Goal: Information Seeking & Learning: Learn about a topic

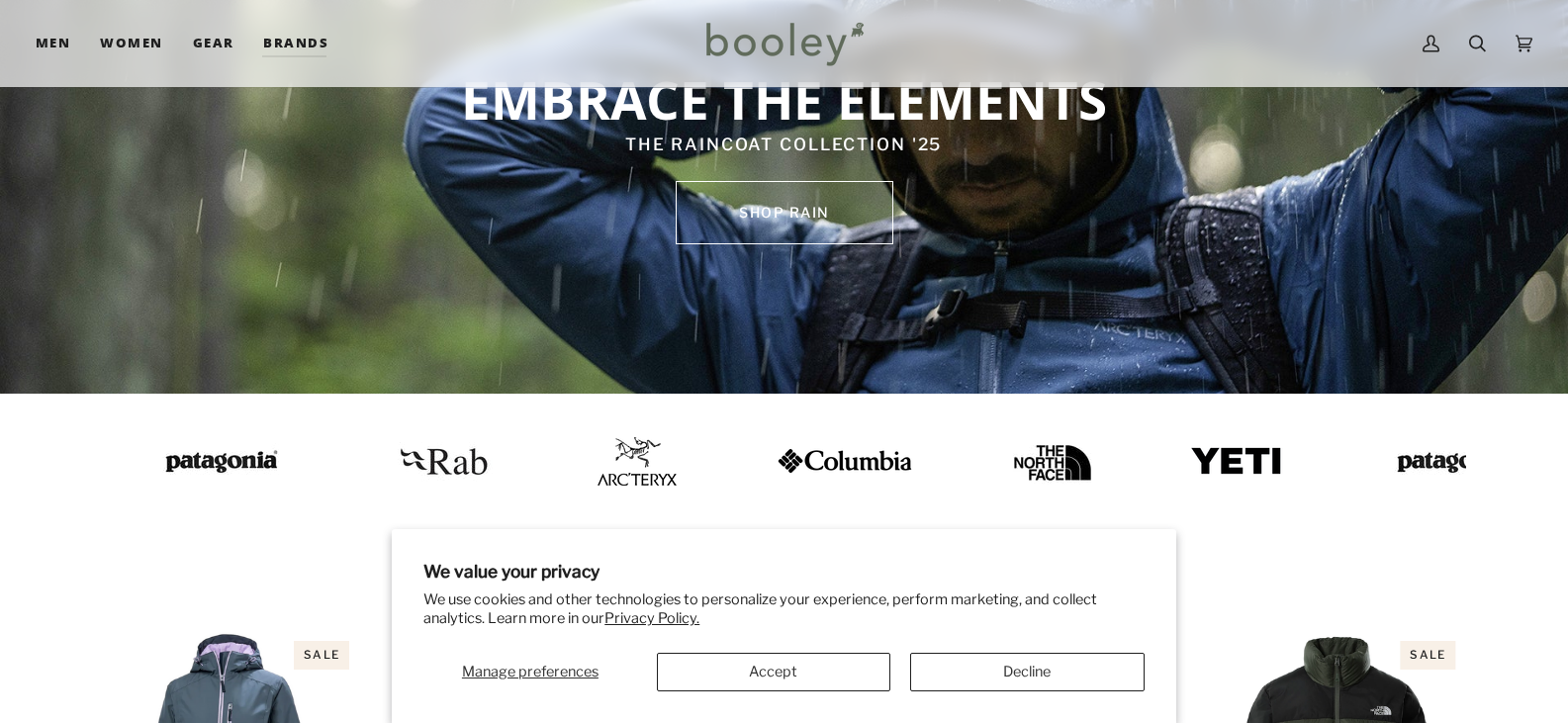
scroll to position [197, 0]
click at [795, 669] on button "Accept" at bounding box center [774, 672] width 234 height 39
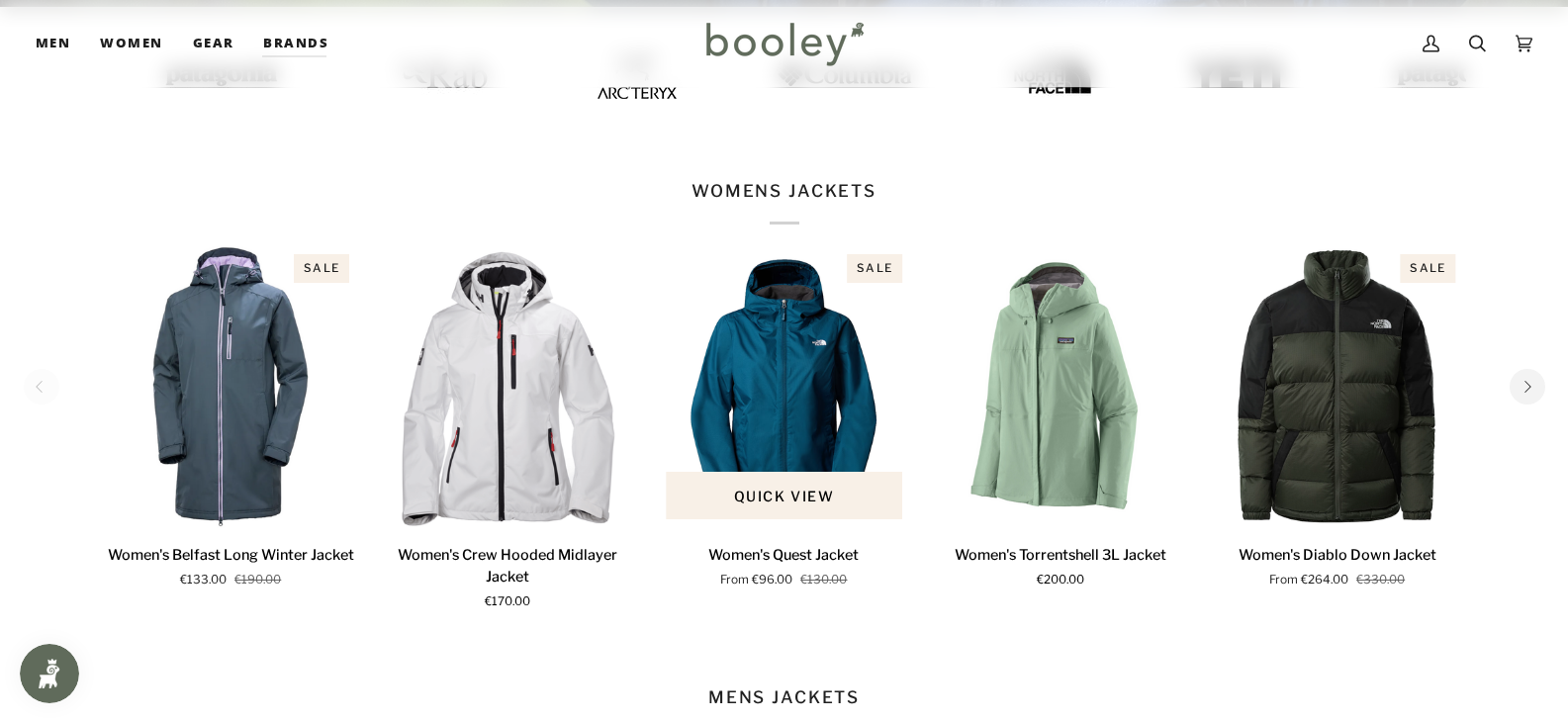
scroll to position [593, 0]
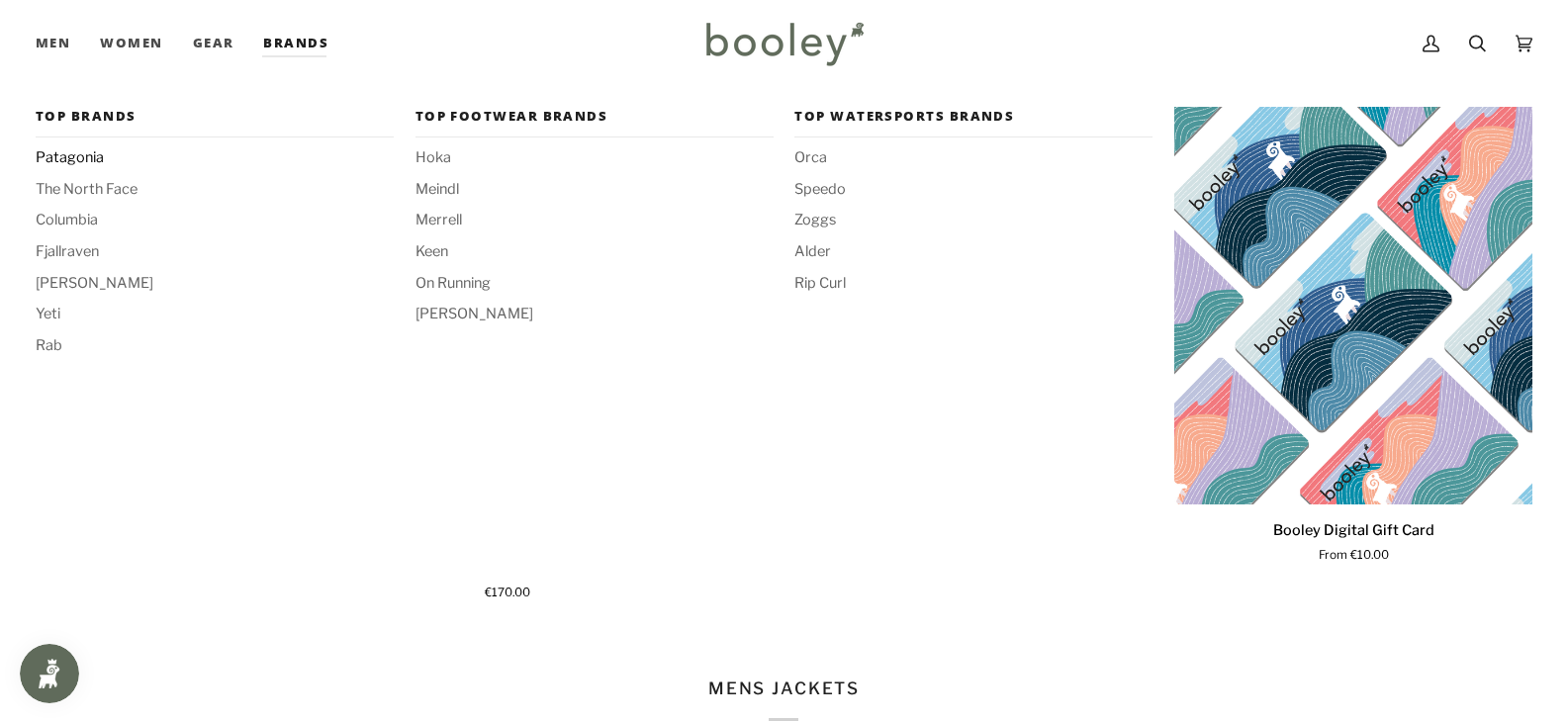
click at [59, 155] on span "Patagonia" at bounding box center [214, 159] width 358 height 22
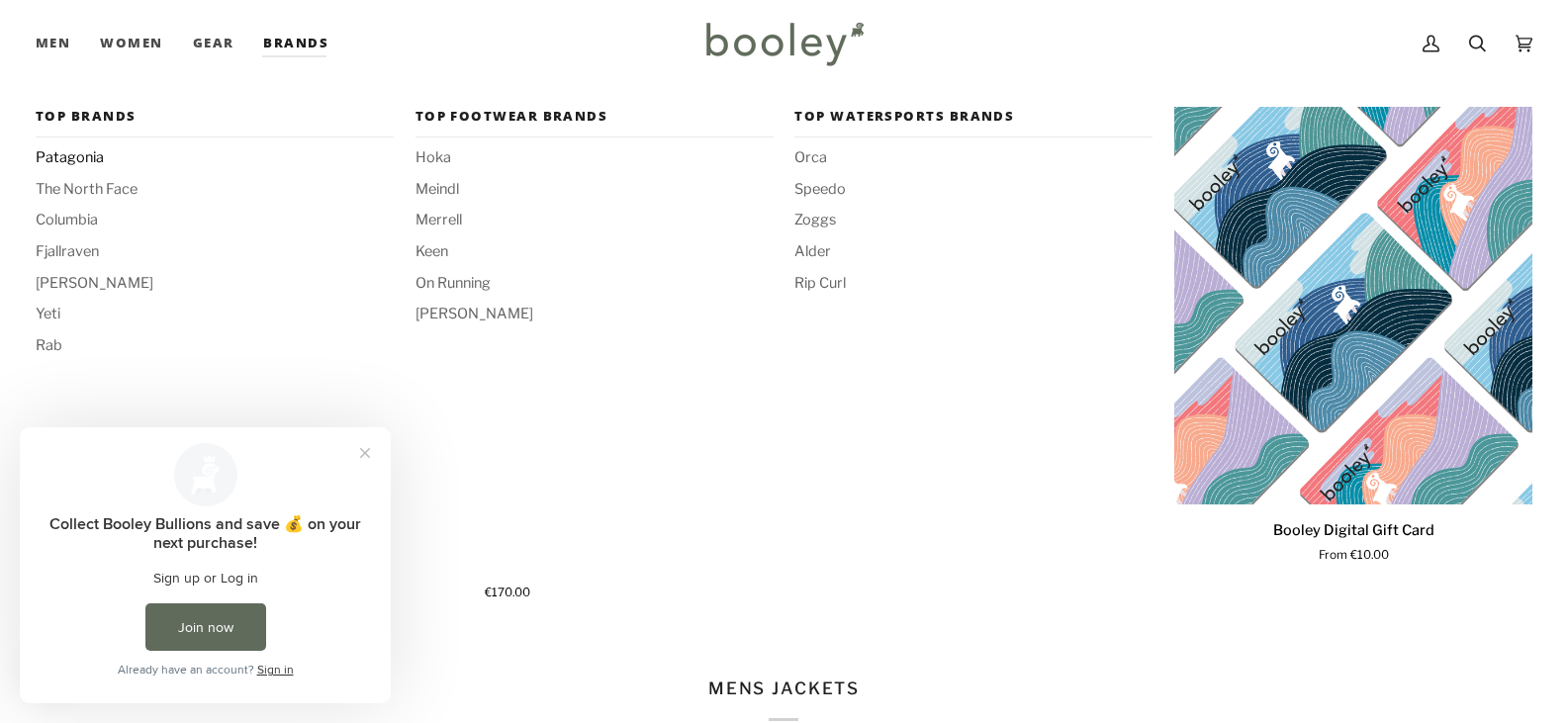
scroll to position [0, 0]
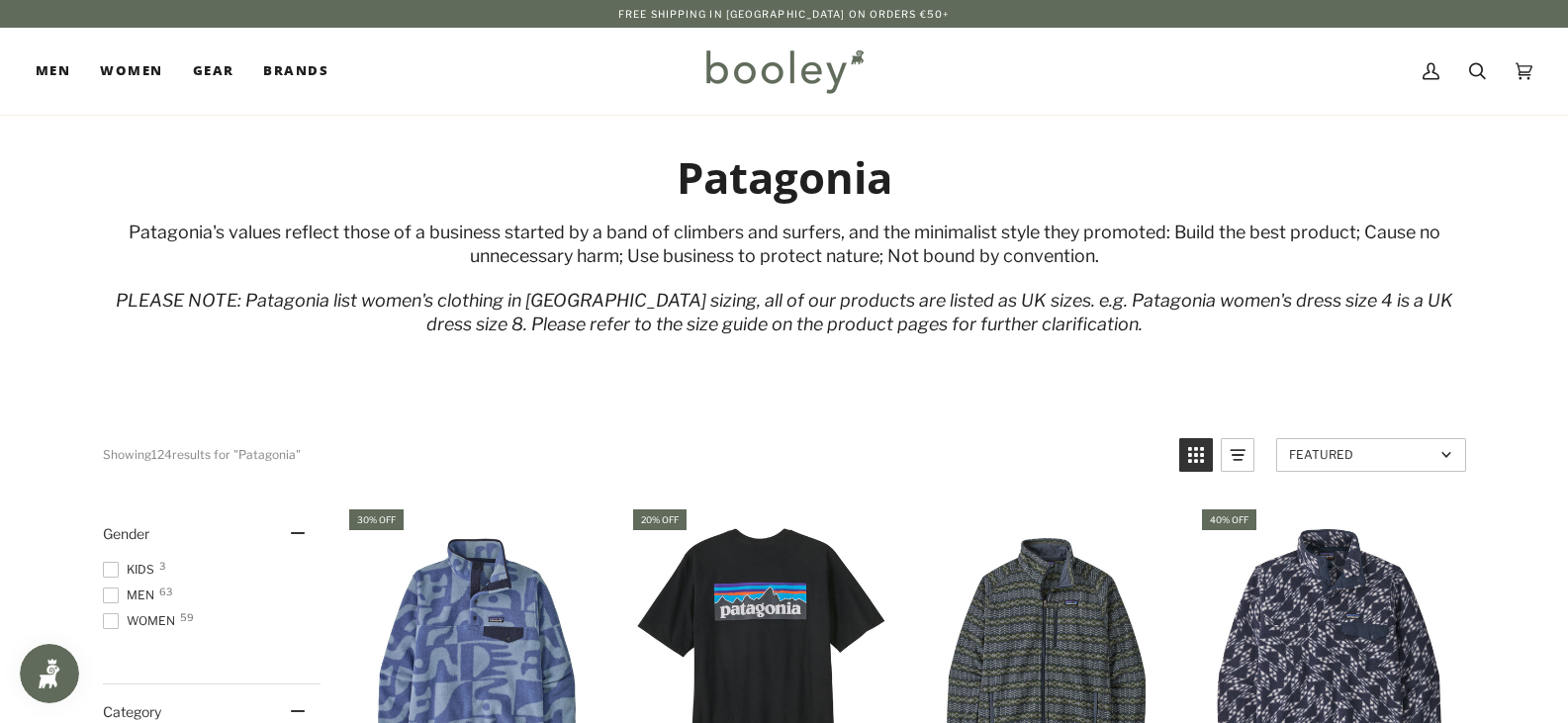
click at [110, 566] on span at bounding box center [111, 569] width 16 height 16
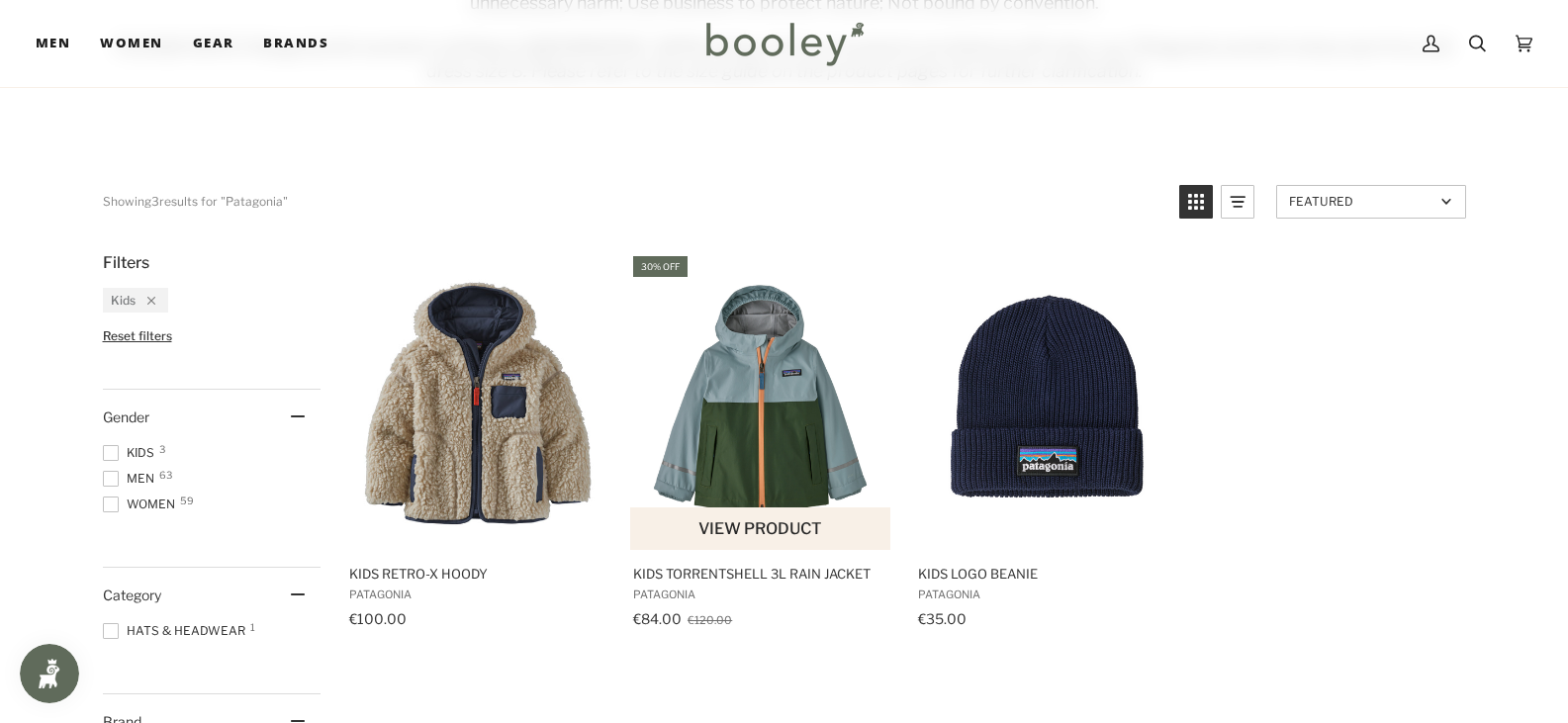
scroll to position [297, 0]
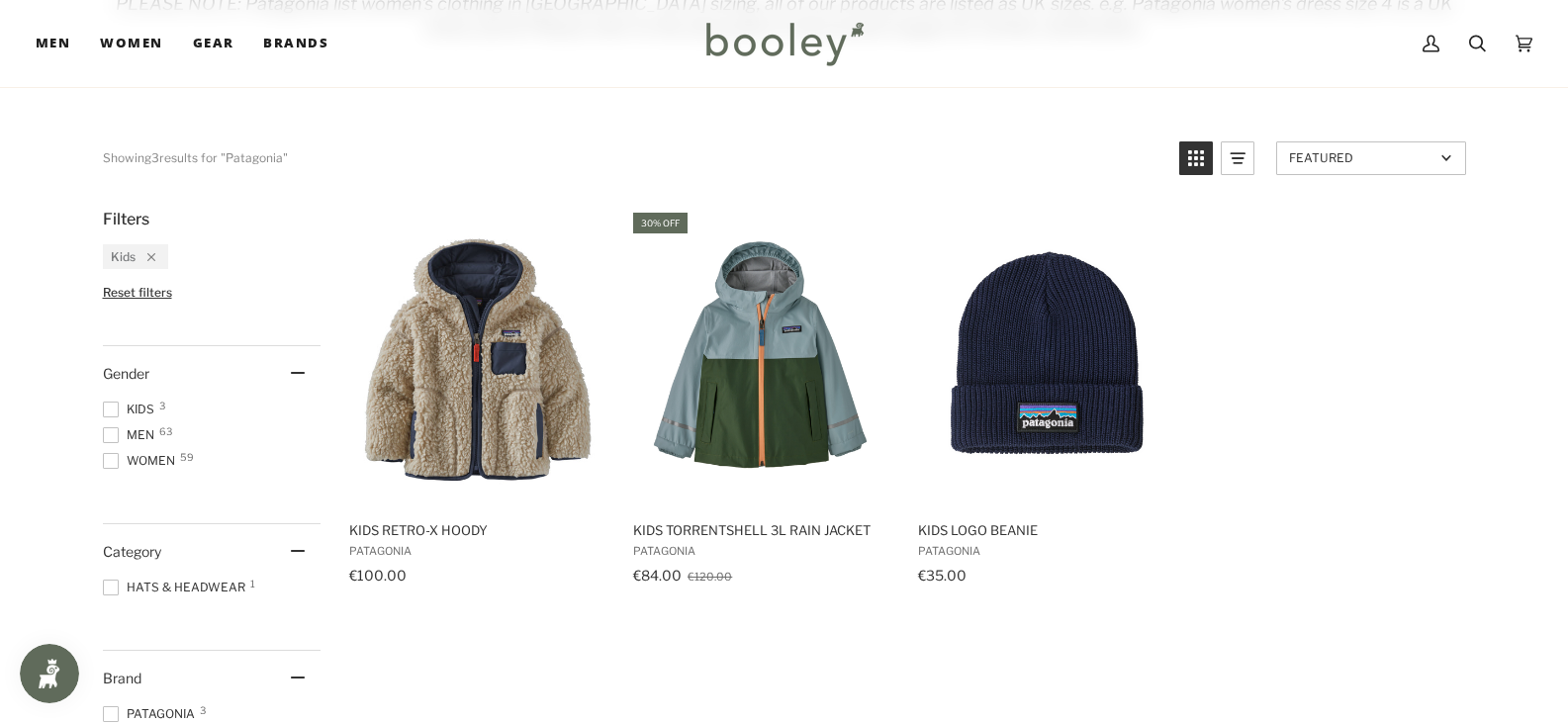
click at [155, 258] on icon "Remove filter: Kids" at bounding box center [152, 257] width 8 height 8
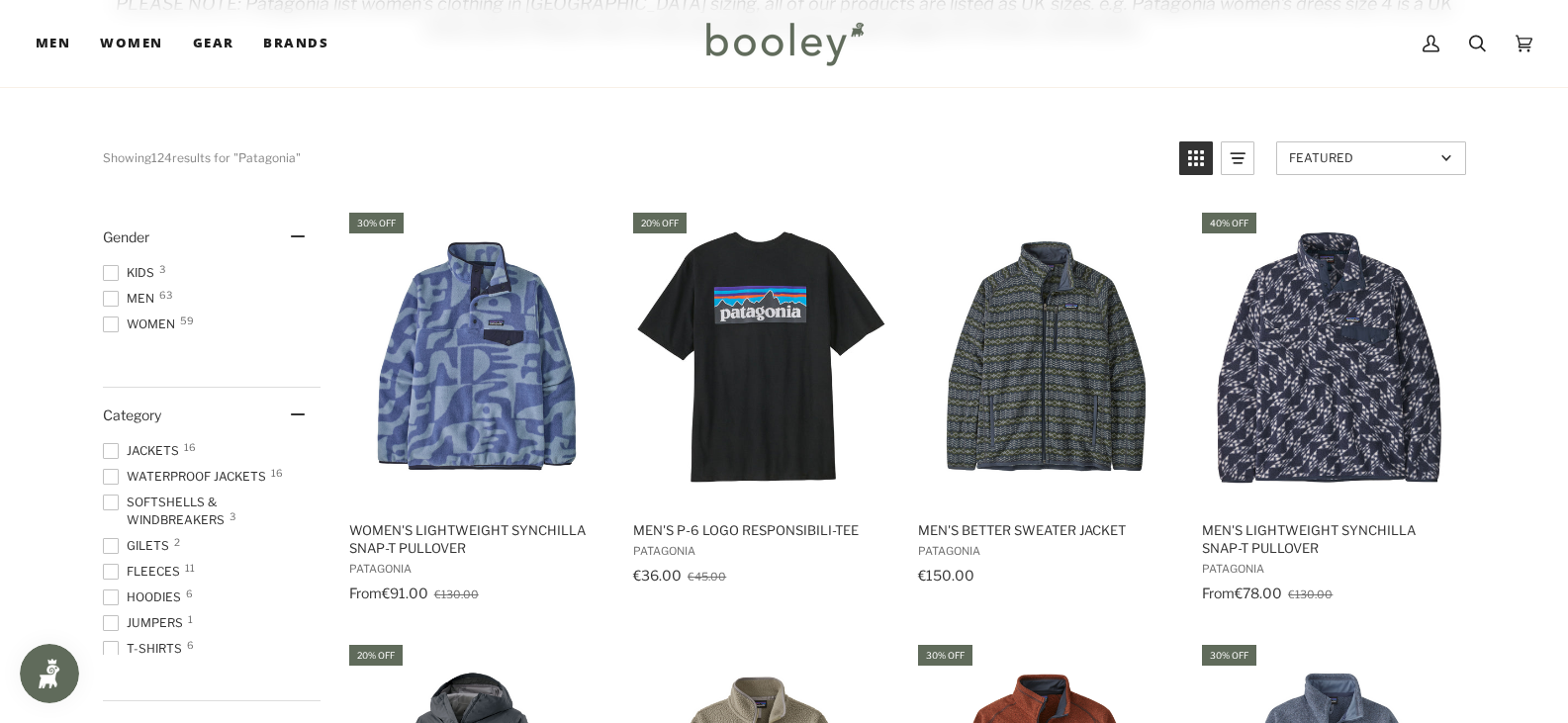
click at [113, 327] on span at bounding box center [111, 324] width 16 height 16
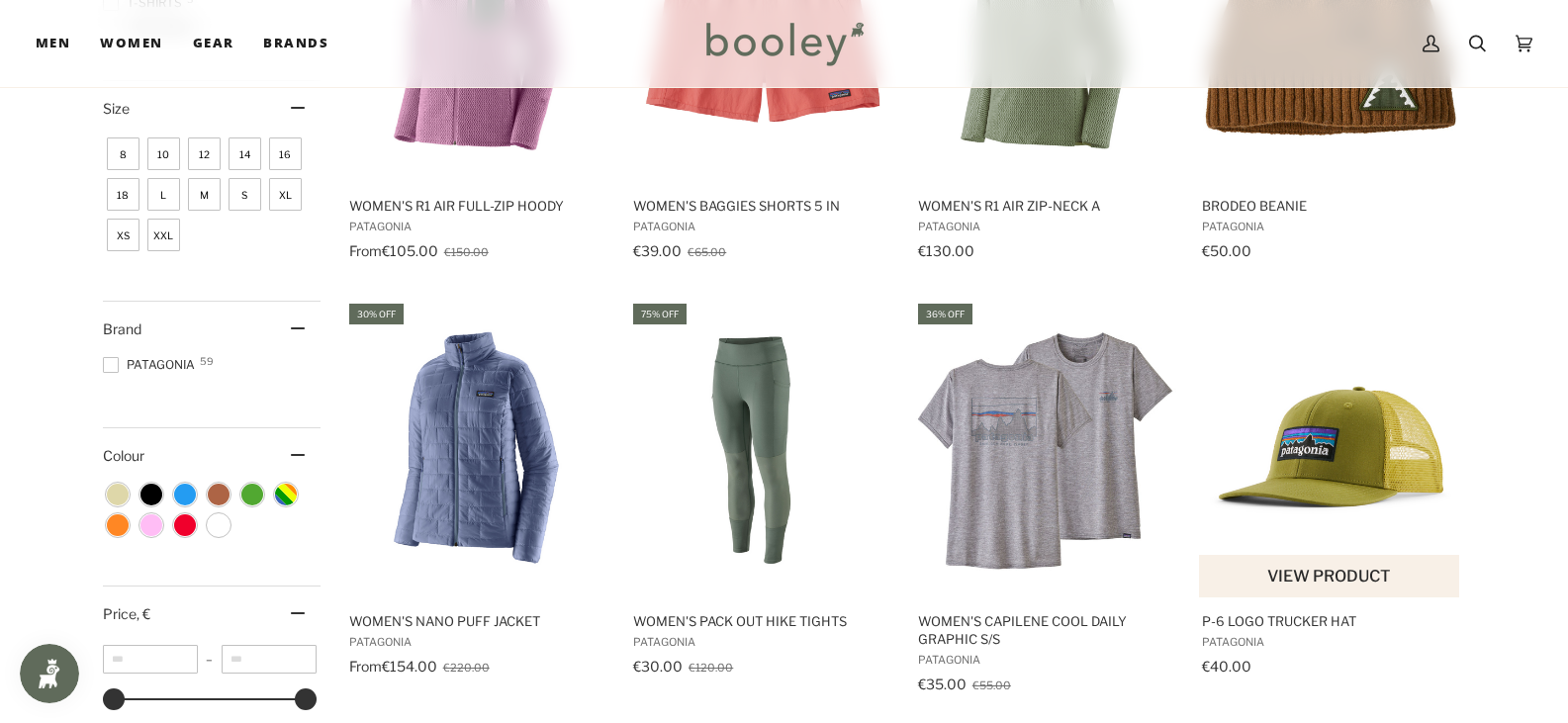
scroll to position [1088, 0]
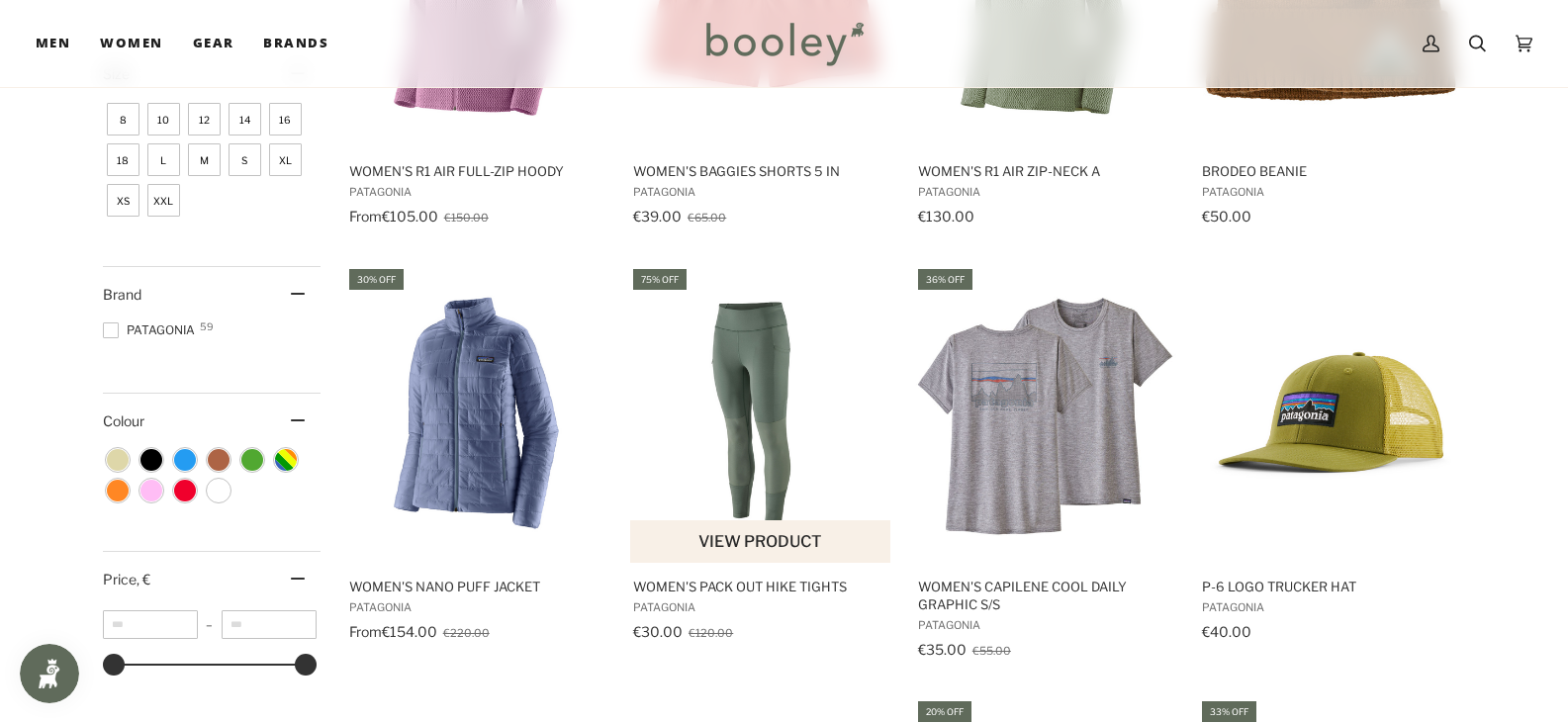
click at [770, 459] on img "Women's Pack Out Hike Tights" at bounding box center [761, 415] width 262 height 262
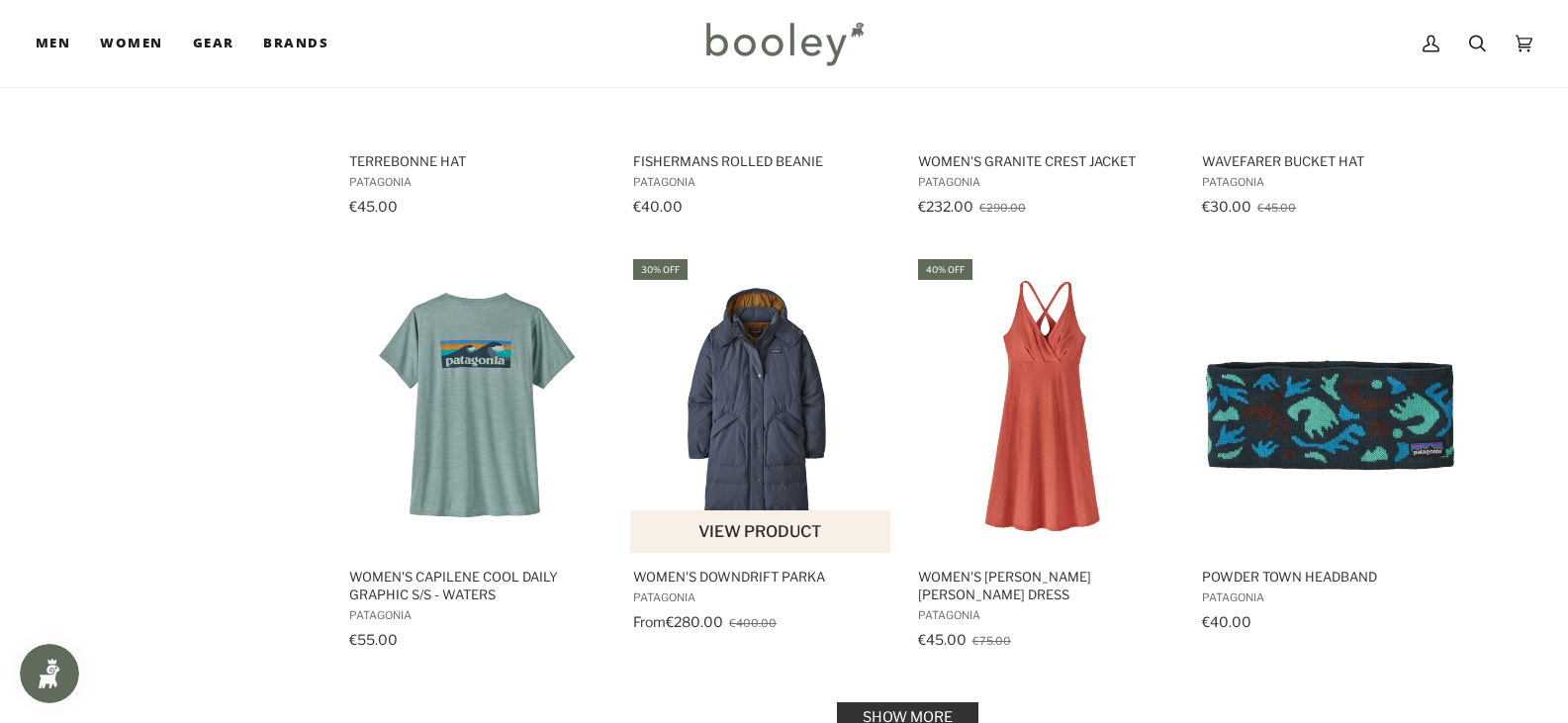
scroll to position [2176, 0]
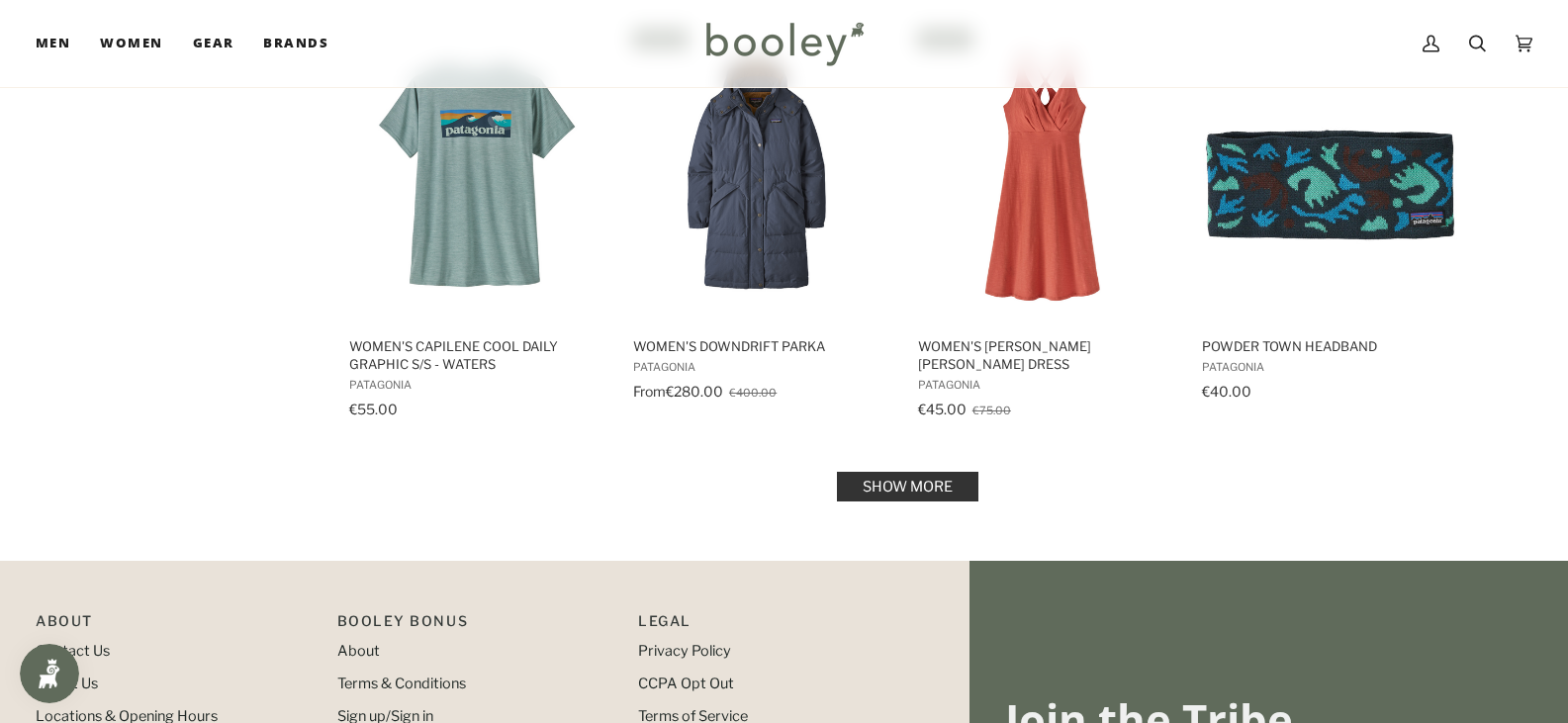
click at [934, 497] on link "Show more" at bounding box center [908, 487] width 142 height 30
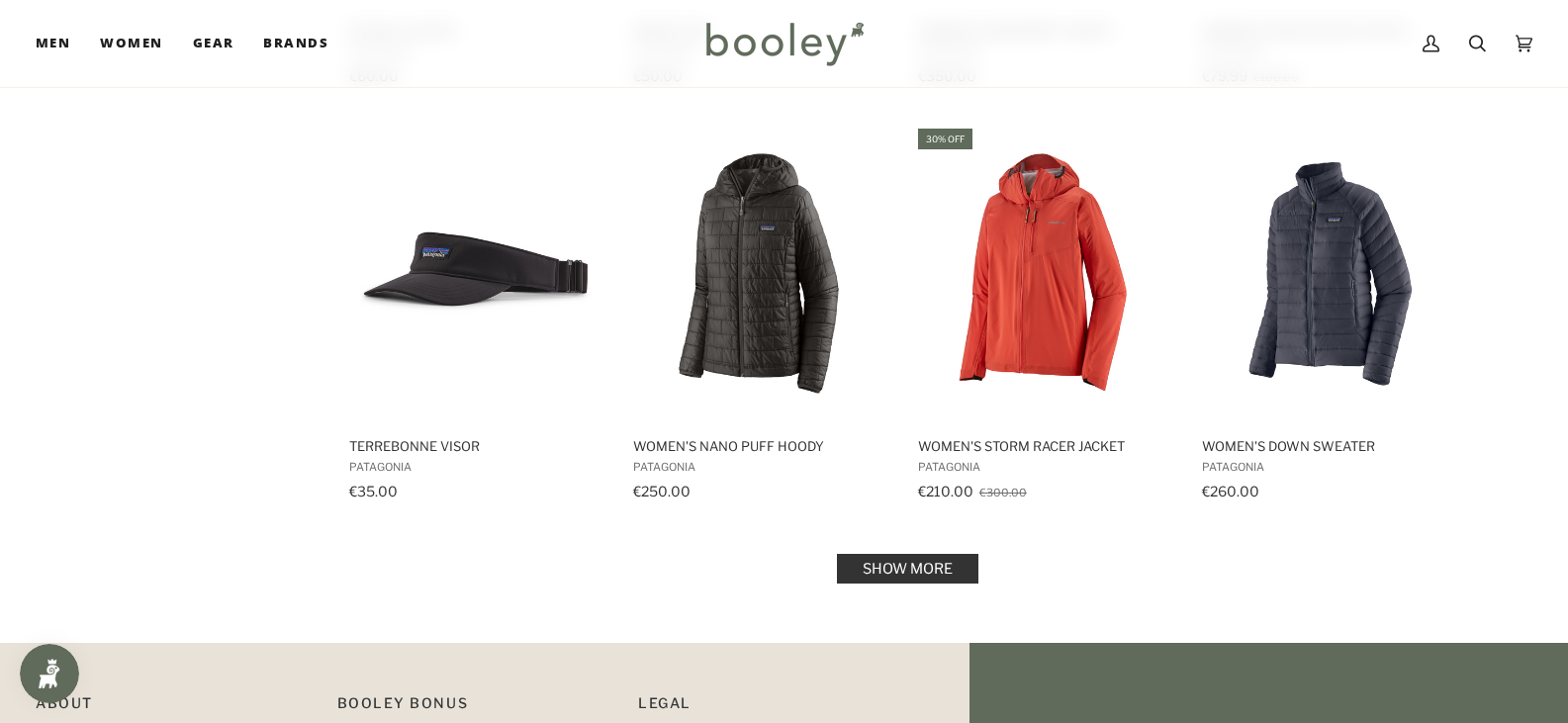
scroll to position [4253, 0]
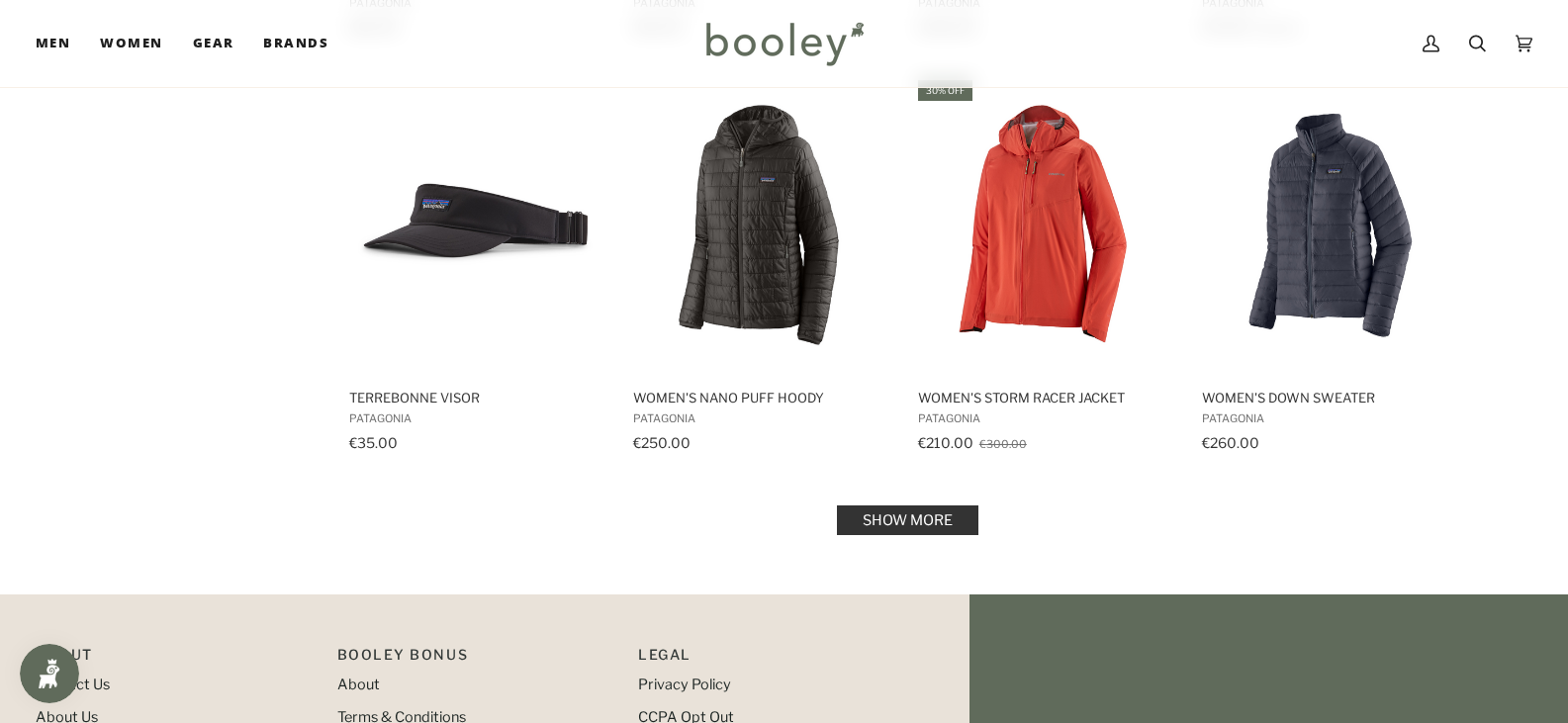
click at [913, 520] on link "Show more" at bounding box center [908, 521] width 142 height 30
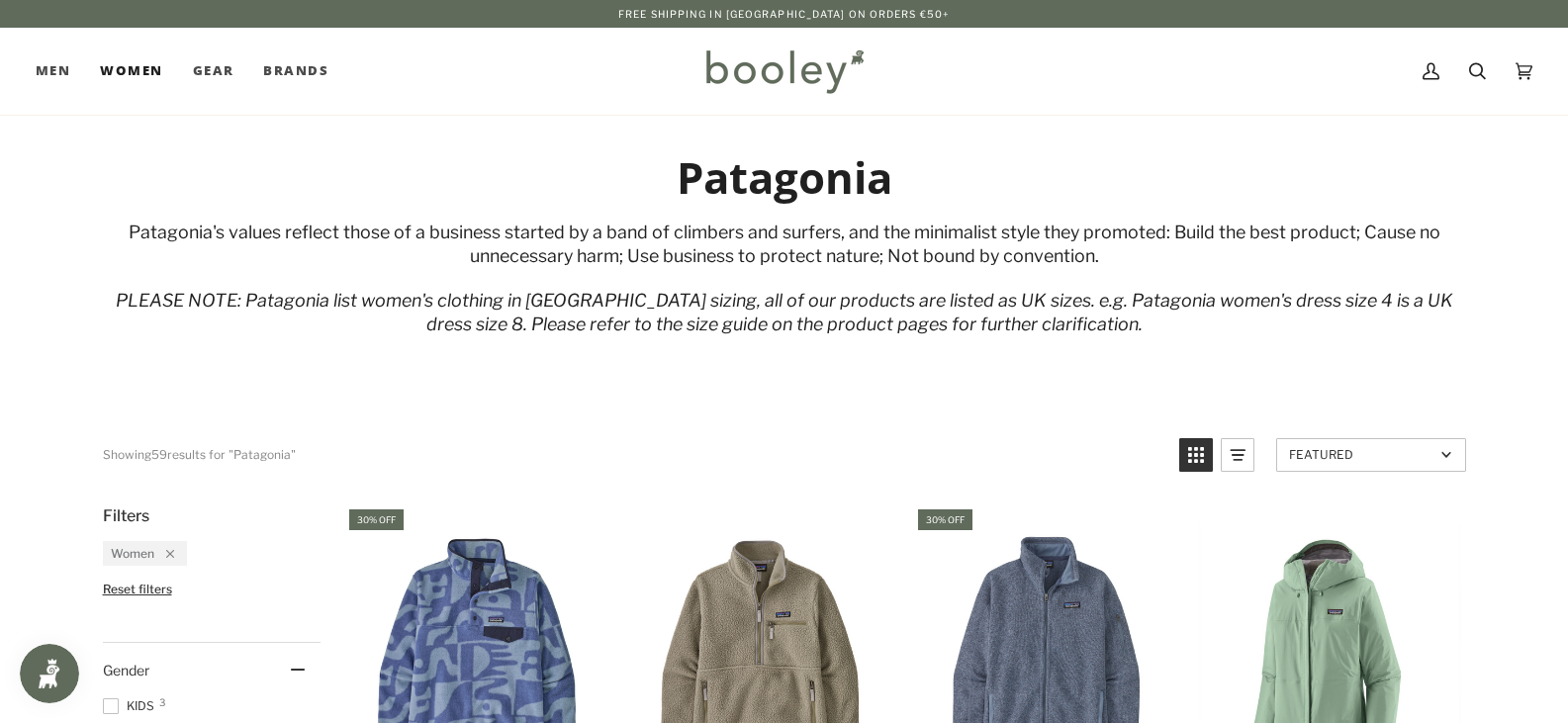
drag, startPoint x: 43, startPoint y: 5, endPoint x: 156, endPoint y: 109, distance: 153.6
click at [148, 120] on div "Patagonia Patagonia's values reflect those of a business started by a band of c…" at bounding box center [784, 252] width 1434 height 276
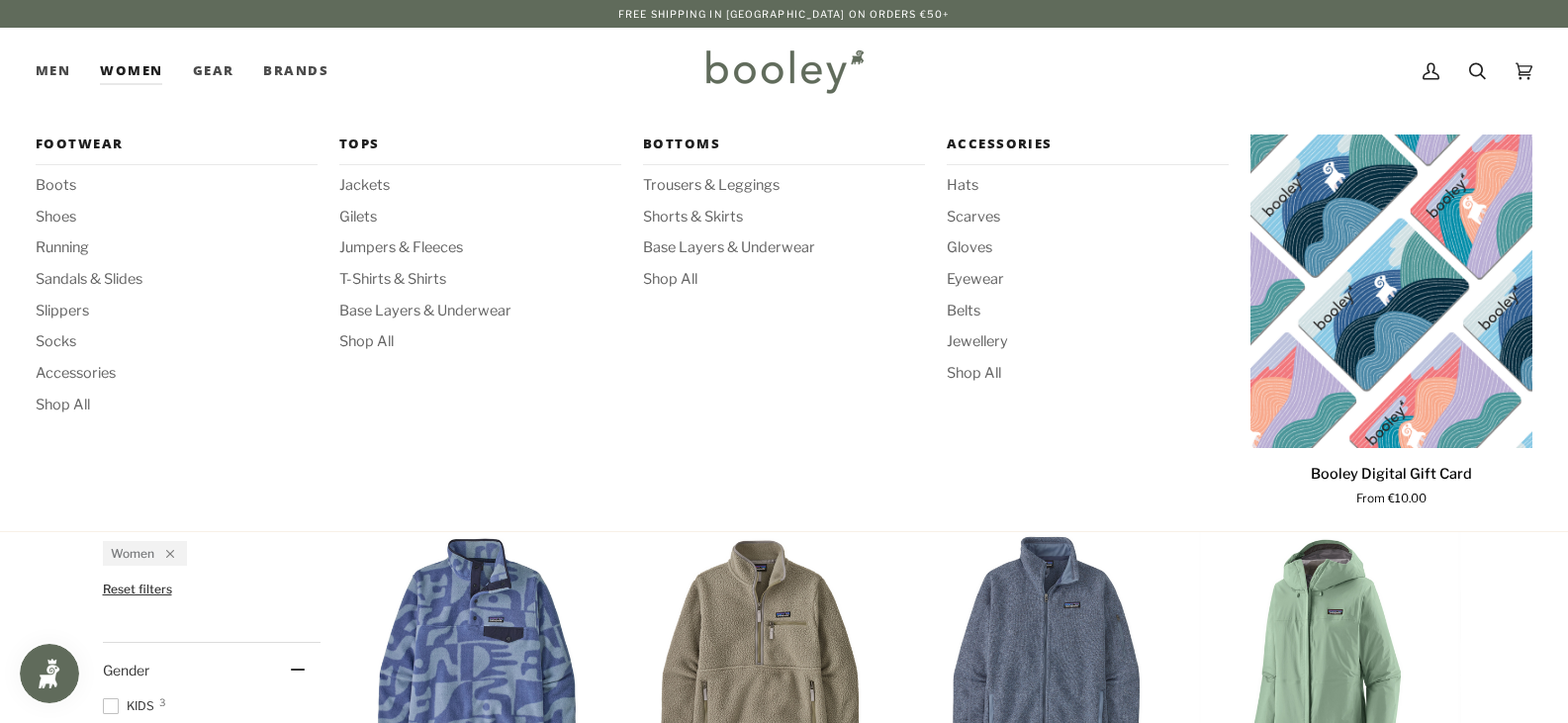
click at [145, 68] on link "Women" at bounding box center [131, 71] width 92 height 87
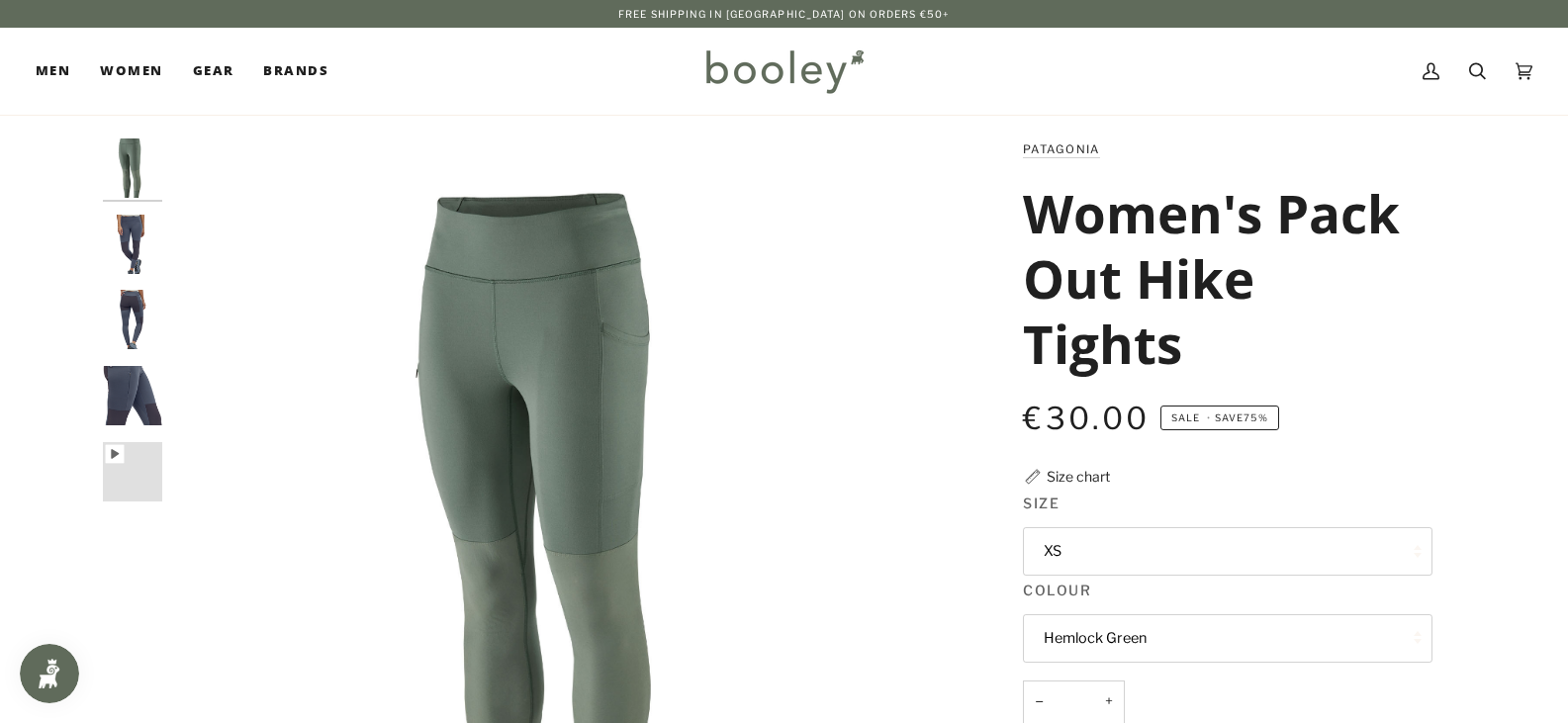
click at [133, 225] on img "Patagonia Women's Pack Out Hike Tights Smolder Blue - Booley Galway" at bounding box center [133, 244] width 60 height 60
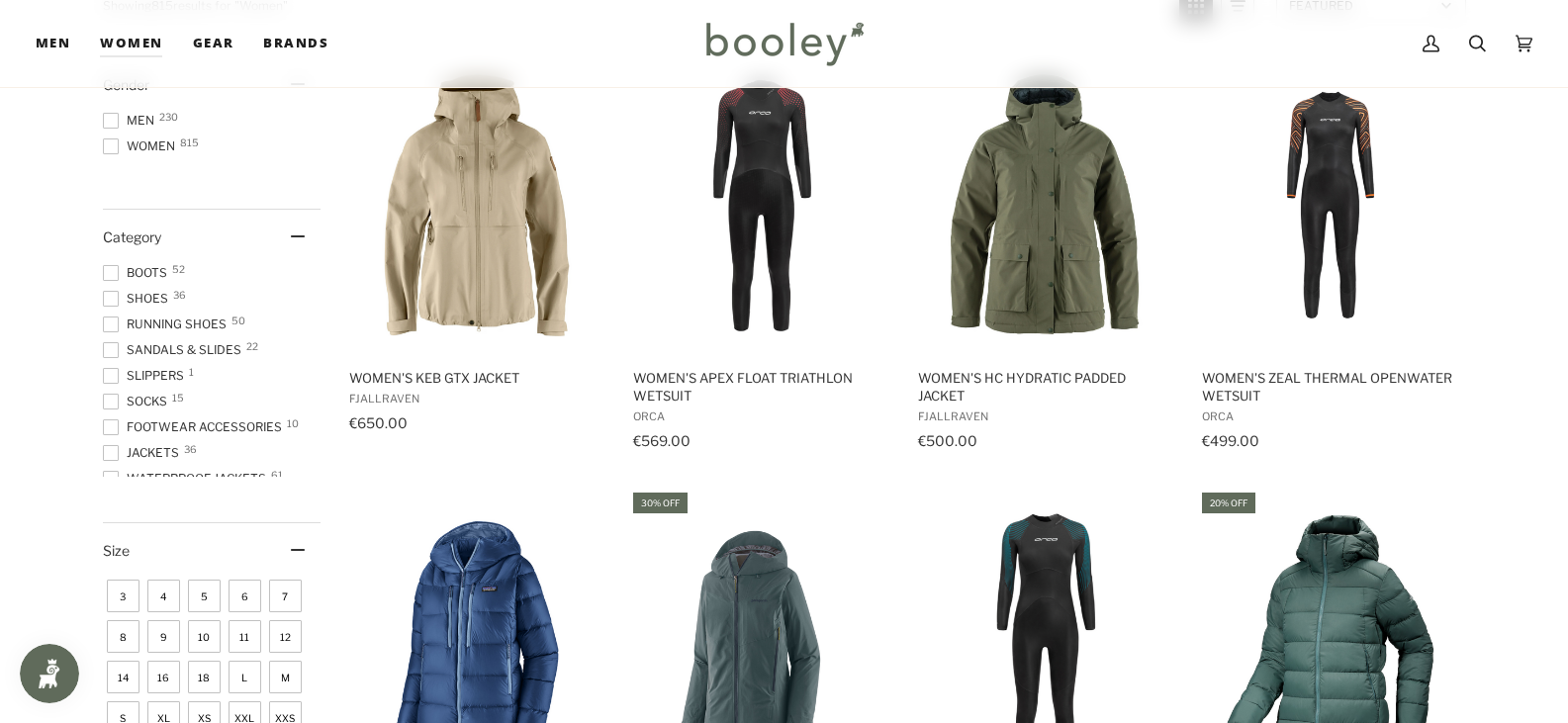
scroll to position [197, 0]
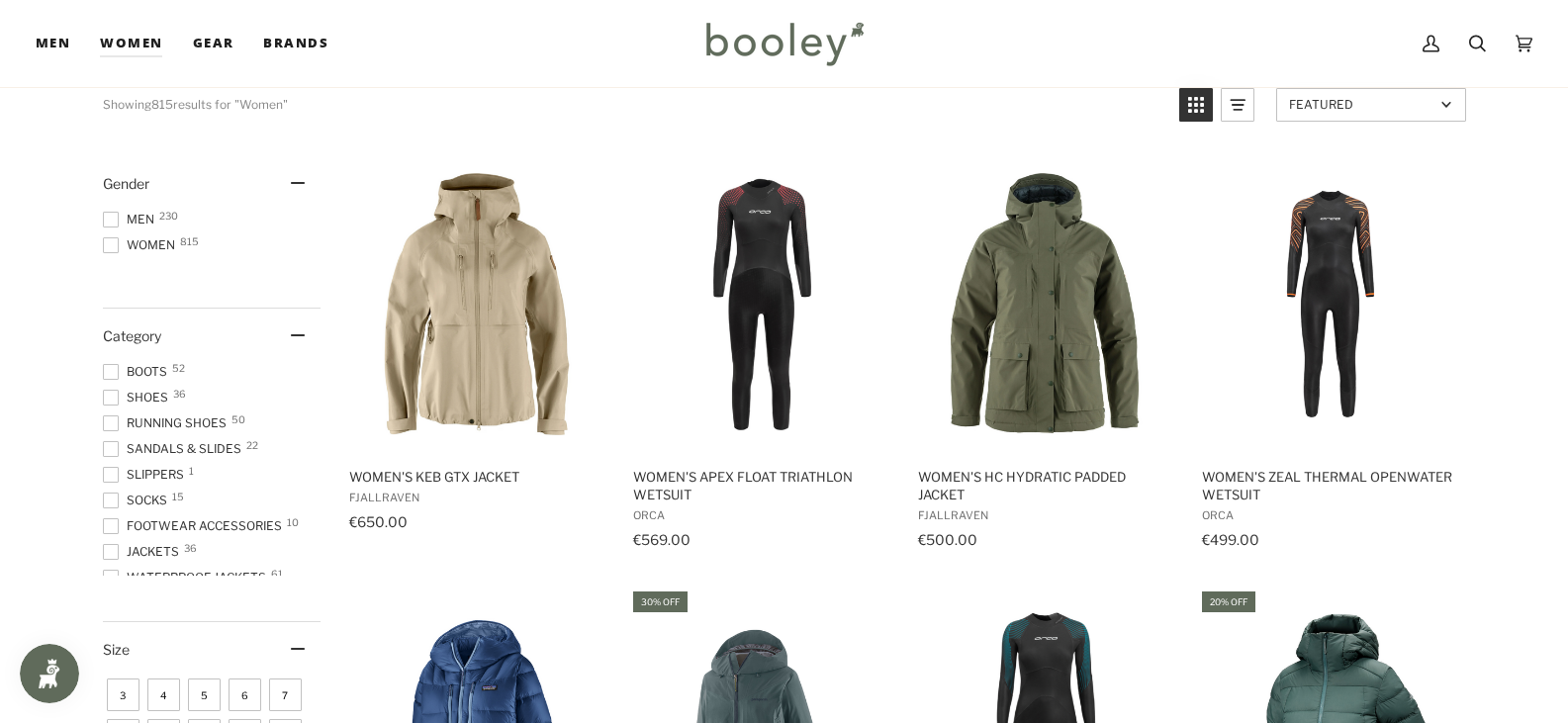
click at [109, 239] on span at bounding box center [111, 245] width 16 height 16
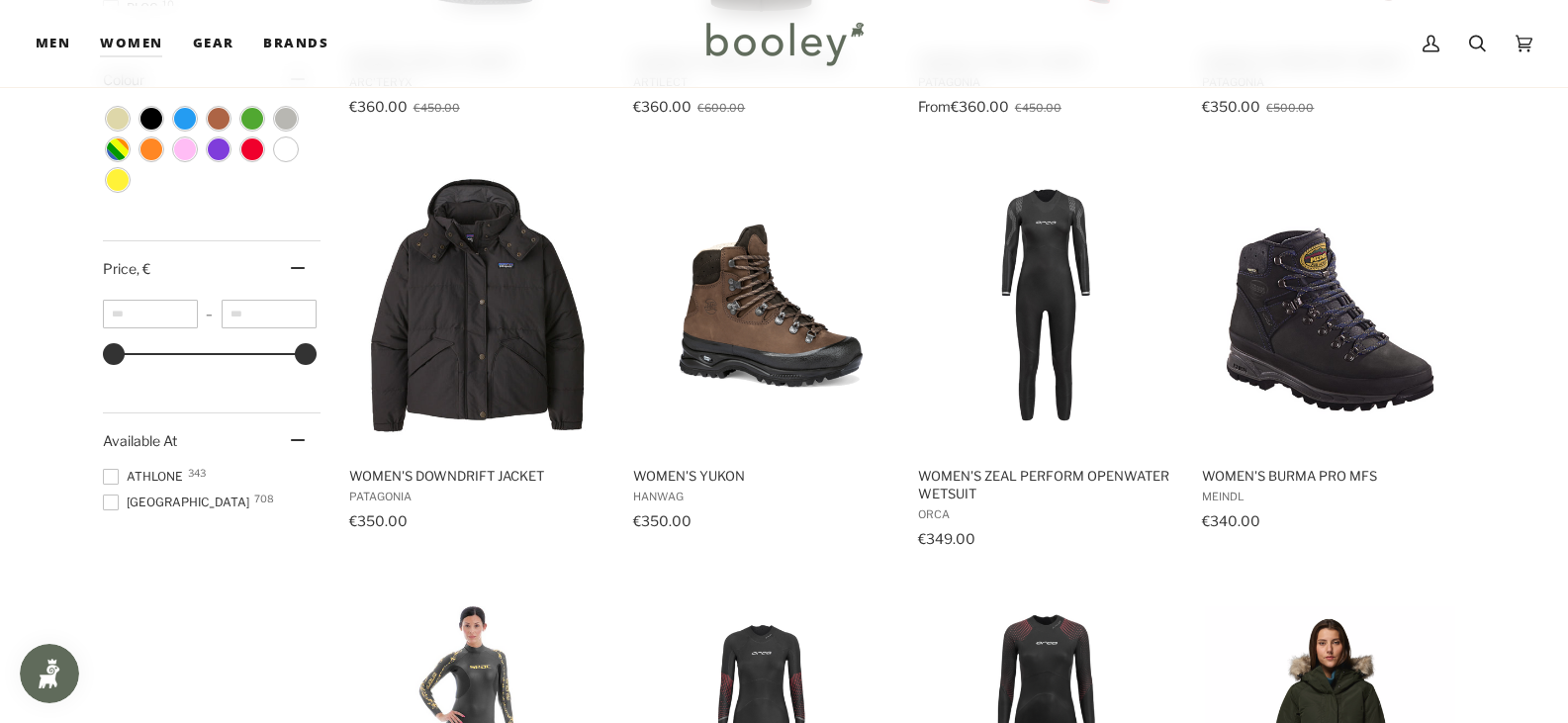
scroll to position [1681, 0]
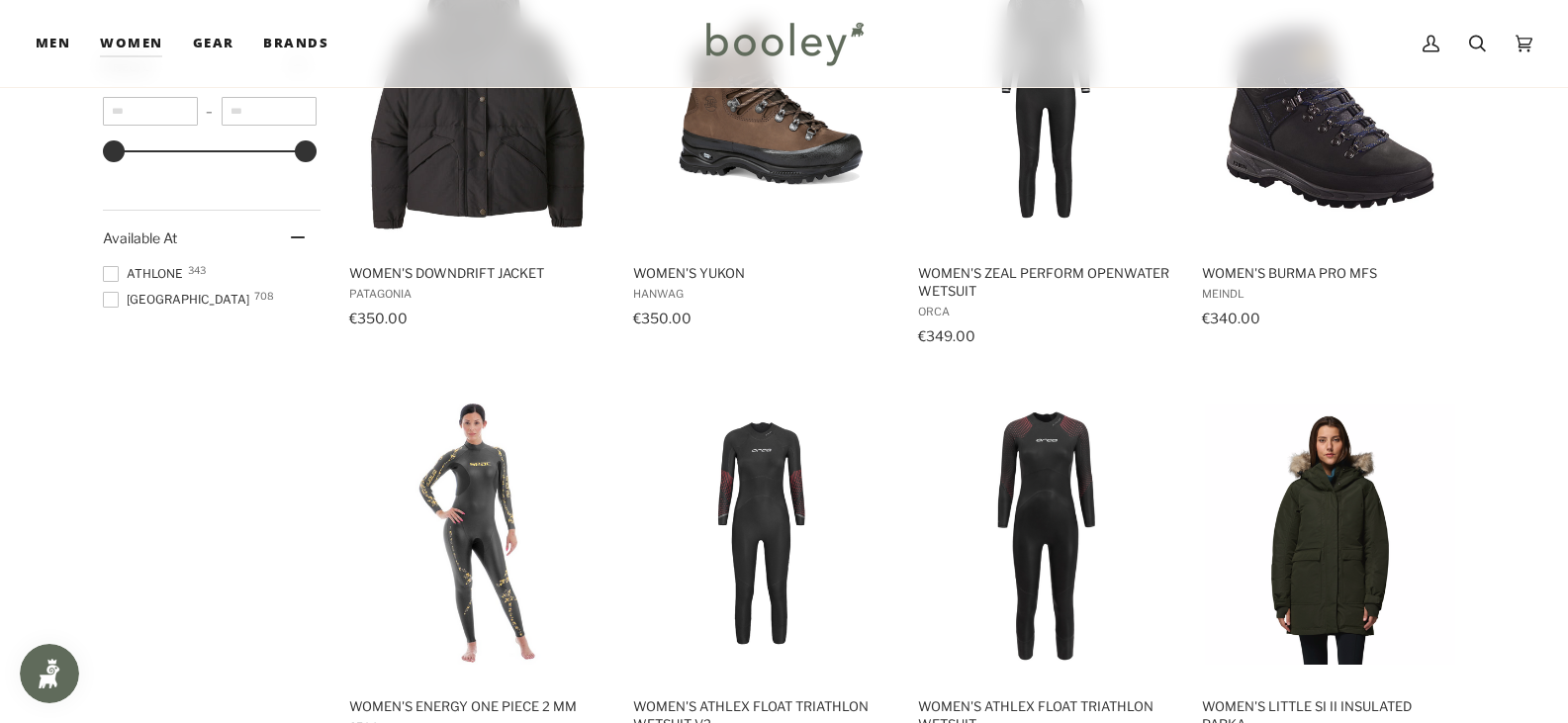
click at [109, 296] on span at bounding box center [111, 300] width 16 height 16
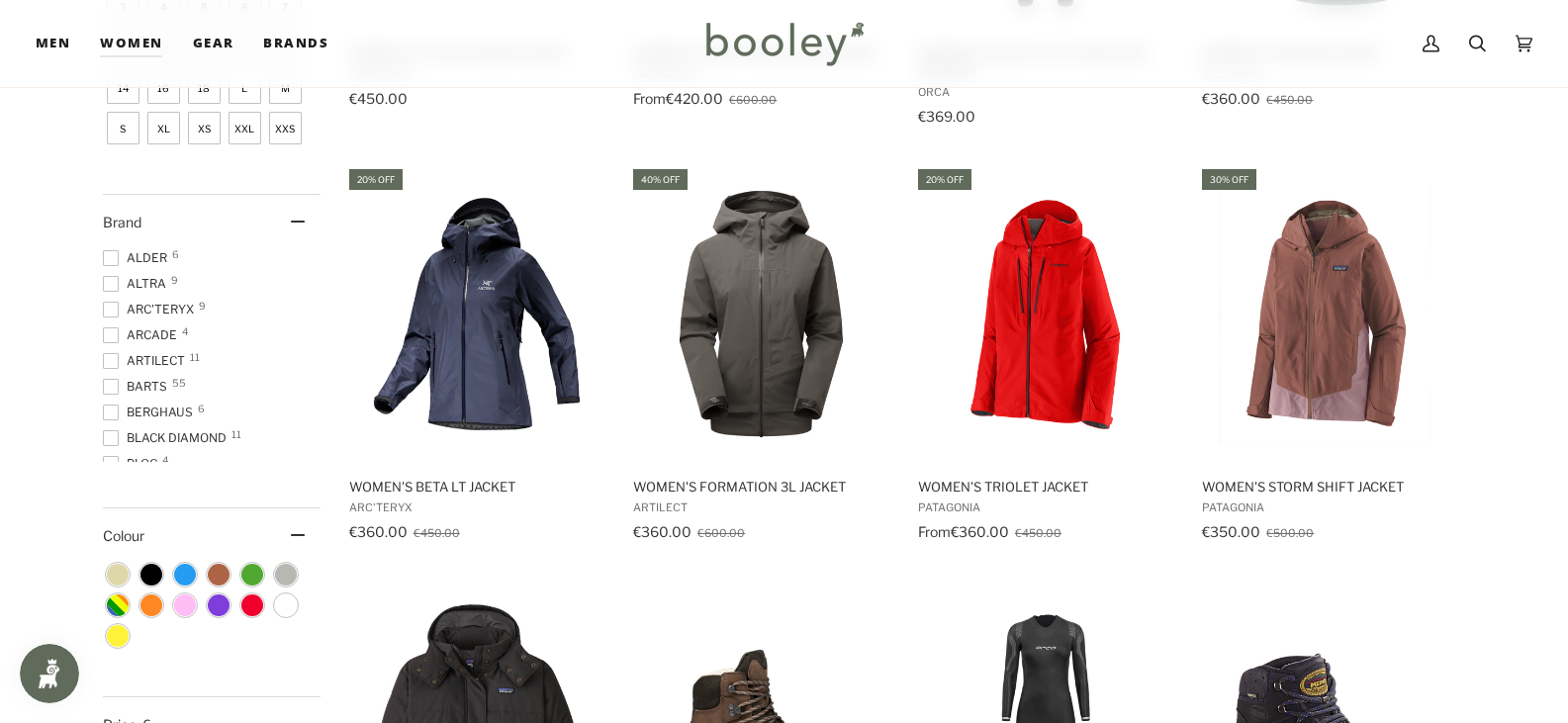
scroll to position [1088, 0]
